Goal: Transaction & Acquisition: Purchase product/service

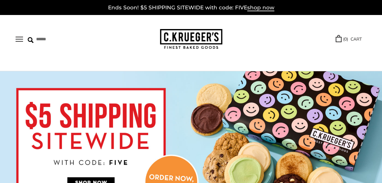
scroll to position [47, 0]
click at [0, 0] on link "Thinking of You" at bounding box center [0, 0] width 0 height 0
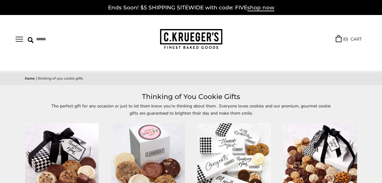
click at [0, 0] on link "Sale" at bounding box center [0, 0] width 0 height 0
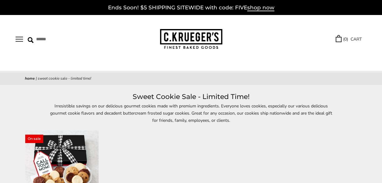
click at [0, 0] on link "Get Well Soon" at bounding box center [0, 0] width 0 height 0
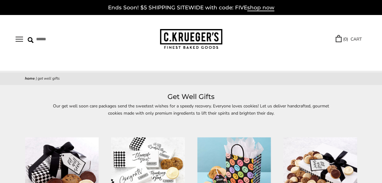
click at [0, 0] on link "TRY US!" at bounding box center [0, 0] width 0 height 0
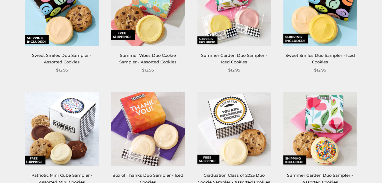
scroll to position [93, 0]
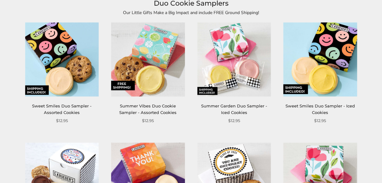
click at [226, 56] on img at bounding box center [234, 59] width 74 height 74
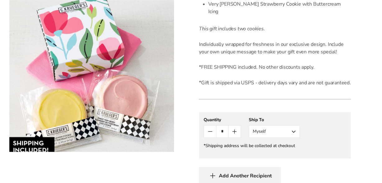
scroll to position [218, 0]
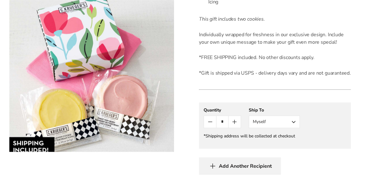
click at [293, 115] on button "Myself" at bounding box center [274, 121] width 51 height 12
click at [277, 139] on button "Other Recipient" at bounding box center [274, 144] width 50 height 11
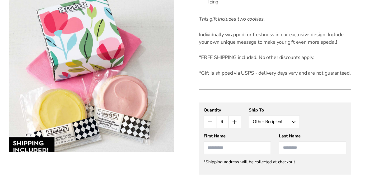
click at [218, 141] on input "First Name" at bounding box center [238, 147] width 68 height 12
type input "******"
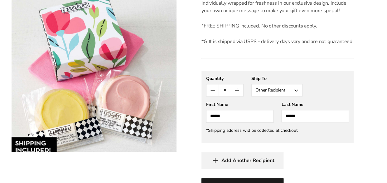
scroll to position [280, 0]
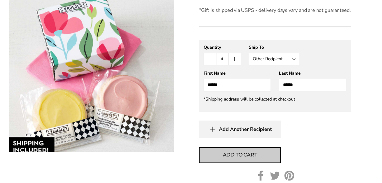
type input "******"
click at [248, 151] on span "Add to cart" at bounding box center [240, 154] width 34 height 7
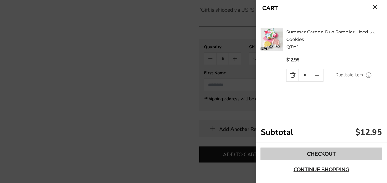
click at [318, 154] on link "Checkout" at bounding box center [320, 153] width 121 height 12
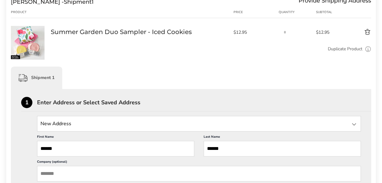
scroll to position [125, 0]
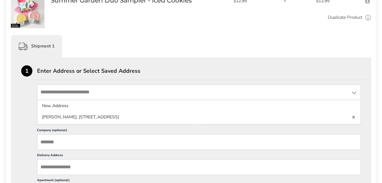
click at [45, 93] on input "State" at bounding box center [199, 92] width 324 height 16
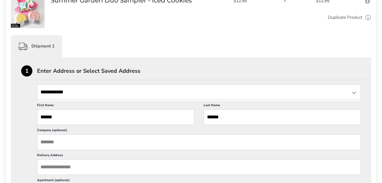
scroll to position [156, 0]
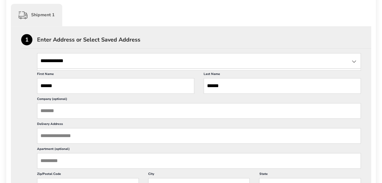
type input "**********"
click at [356, 59] on div at bounding box center [353, 61] width 7 height 7
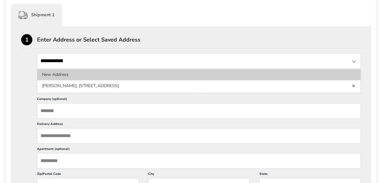
click at [66, 80] on li "New Address" at bounding box center [198, 85] width 323 height 11
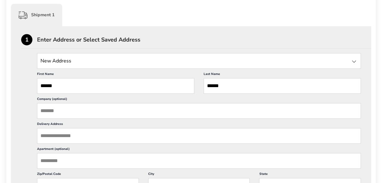
click at [49, 135] on input "Delivery Address" at bounding box center [199, 136] width 324 height 16
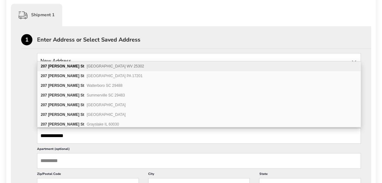
type input "**********"
click at [88, 65] on span "[GEOGRAPHIC_DATA] WV 25302" at bounding box center [115, 66] width 57 height 4
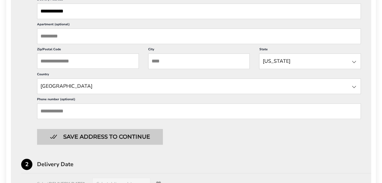
scroll to position [280, 0]
click at [107, 135] on button "Save address to continue" at bounding box center [100, 136] width 126 height 16
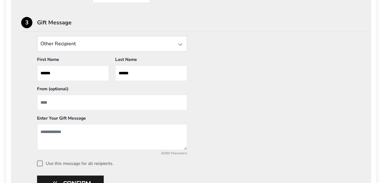
click at [45, 100] on input "From" at bounding box center [112, 102] width 150 height 16
type input "*****"
click at [60, 131] on textarea "Add a message" at bounding box center [112, 137] width 150 height 26
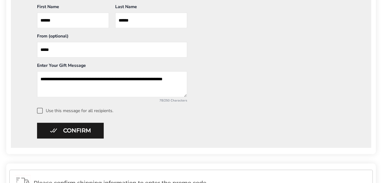
scroll to position [342, 0]
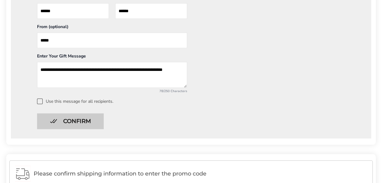
type textarea "**********"
click at [76, 124] on button "Confirm" at bounding box center [70, 121] width 67 height 16
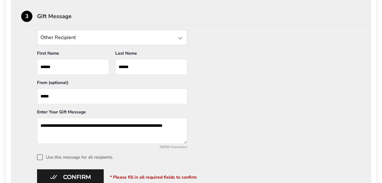
scroll to position [249, 0]
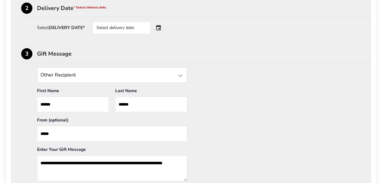
click at [182, 74] on div at bounding box center [180, 75] width 7 height 7
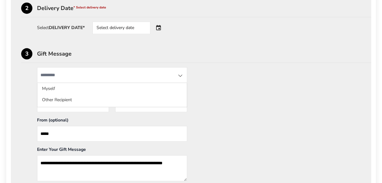
click at [156, 102] on li "Other Recipient" at bounding box center [112, 99] width 150 height 11
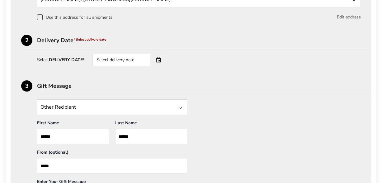
scroll to position [187, 0]
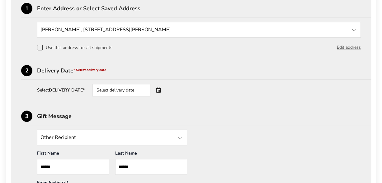
click at [160, 89] on div "Select delivery date" at bounding box center [130, 90] width 75 height 12
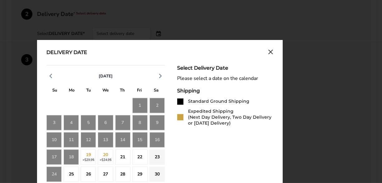
scroll to position [249, 0]
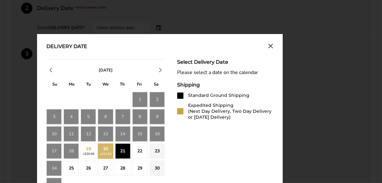
click at [124, 151] on div "21" at bounding box center [122, 150] width 15 height 15
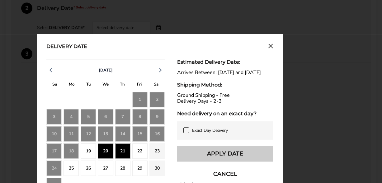
click at [214, 158] on button "Apply Date" at bounding box center [225, 153] width 96 height 16
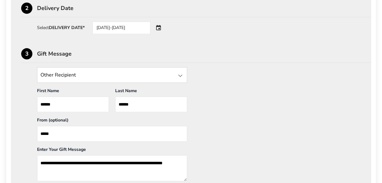
scroll to position [218, 0]
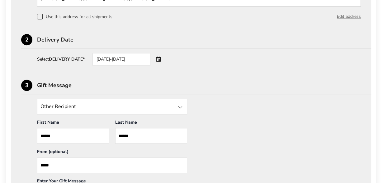
click at [159, 59] on div "[DATE]-[DATE]" at bounding box center [130, 59] width 75 height 12
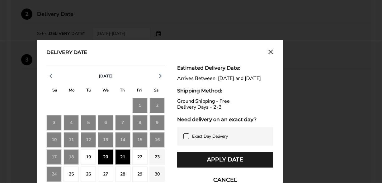
scroll to position [249, 0]
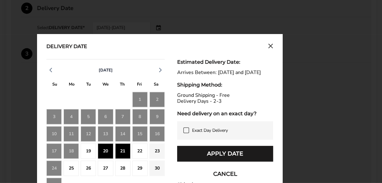
click at [270, 43] on icon "Close calendar" at bounding box center [270, 45] width 5 height 5
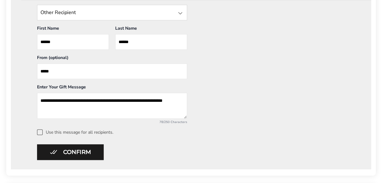
scroll to position [342, 0]
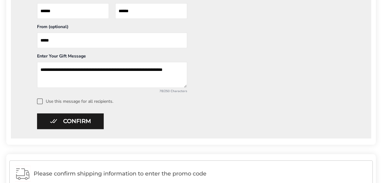
click at [80, 119] on button "Confirm" at bounding box center [70, 121] width 67 height 16
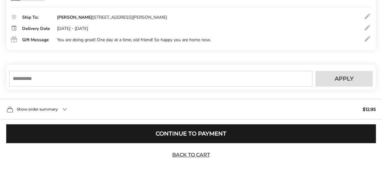
click at [33, 78] on input "text" at bounding box center [160, 79] width 303 height 16
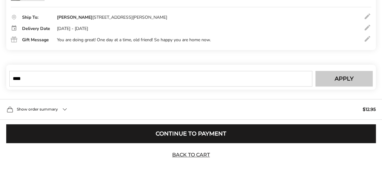
type input "****"
click at [330, 77] on button "Apply" at bounding box center [344, 79] width 57 height 16
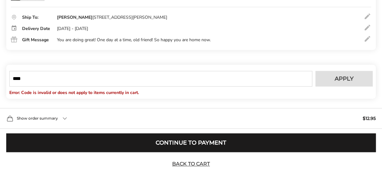
click at [215, 142] on button "Continue to Payment" at bounding box center [191, 142] width 370 height 19
